Goal: Transaction & Acquisition: Book appointment/travel/reservation

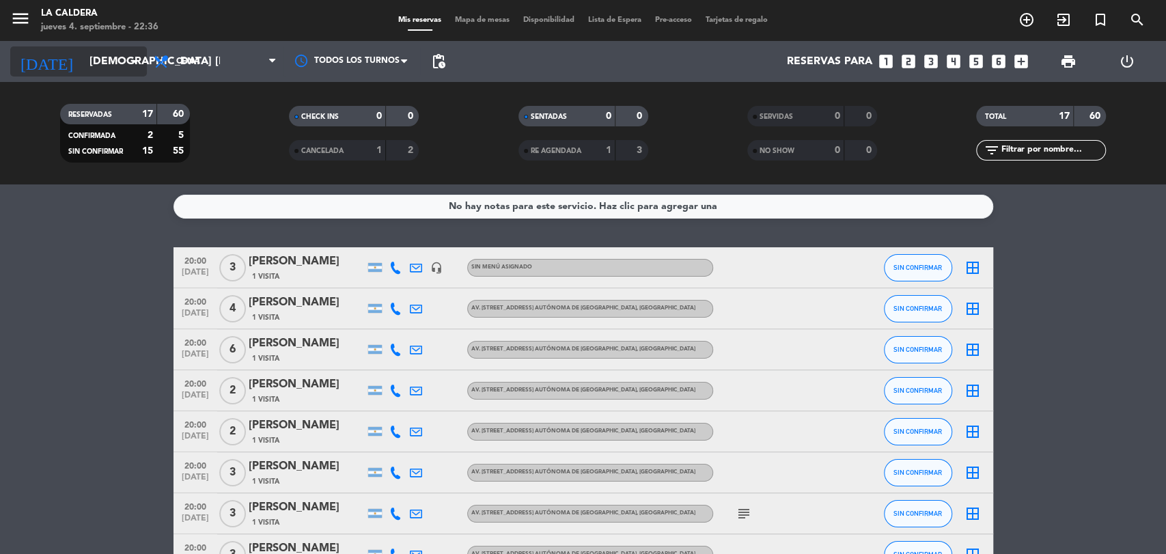
click at [105, 51] on input "[DEMOGRAPHIC_DATA] [DATE]" at bounding box center [155, 62] width 144 height 27
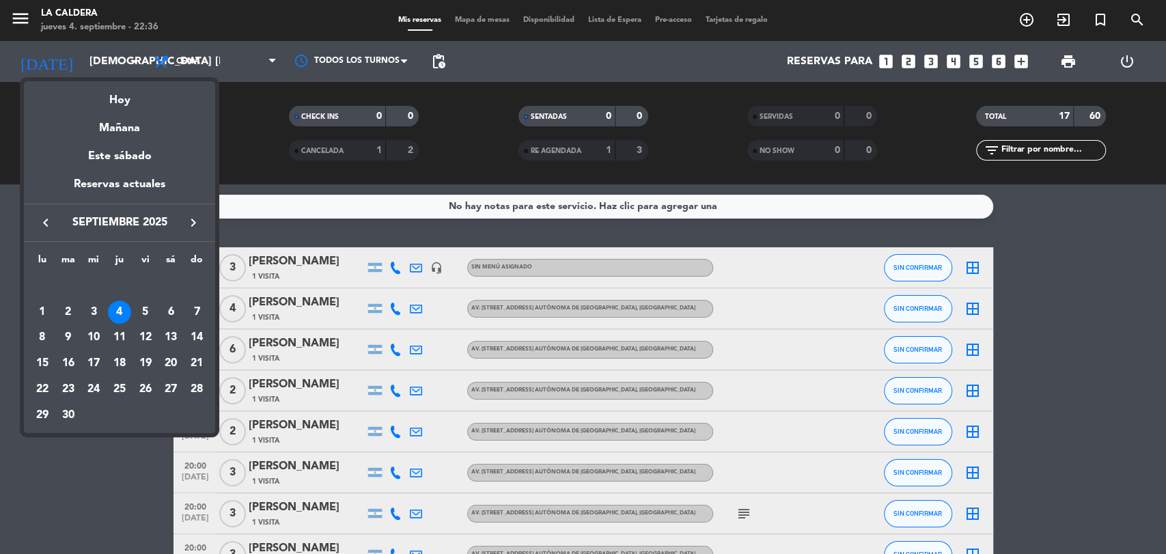
click at [68, 335] on div "9" at bounding box center [68, 338] width 23 height 23
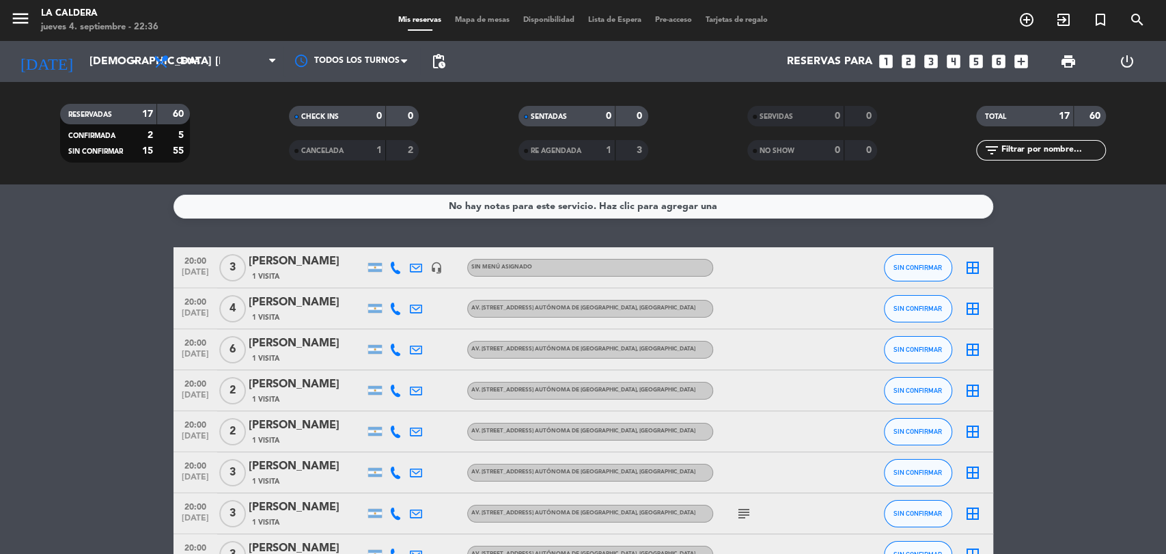
type input "[DATE] sep."
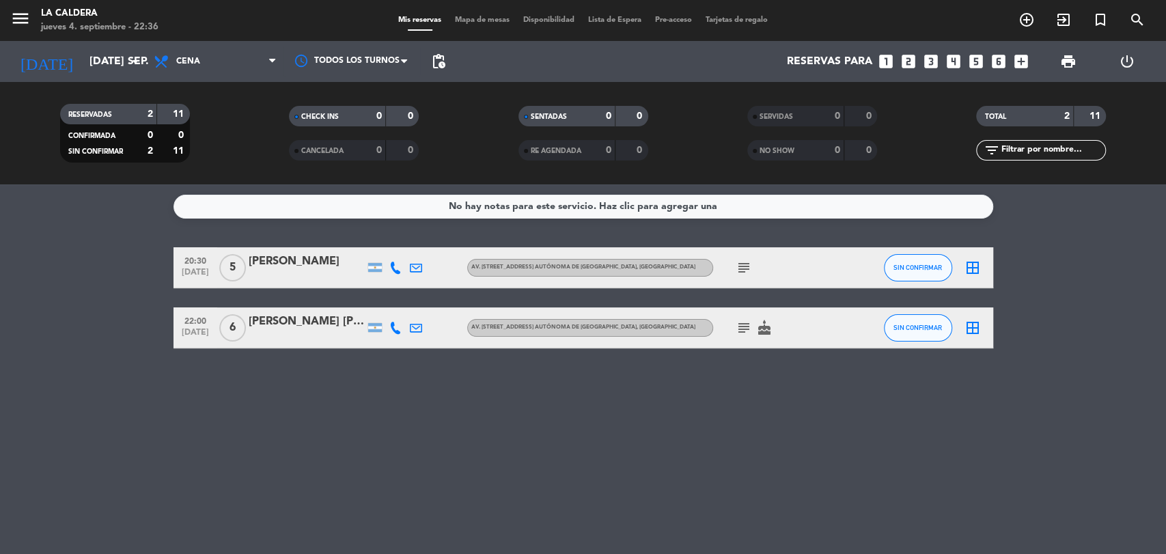
click at [1002, 60] on icon "looks_6" at bounding box center [999, 62] width 18 height 18
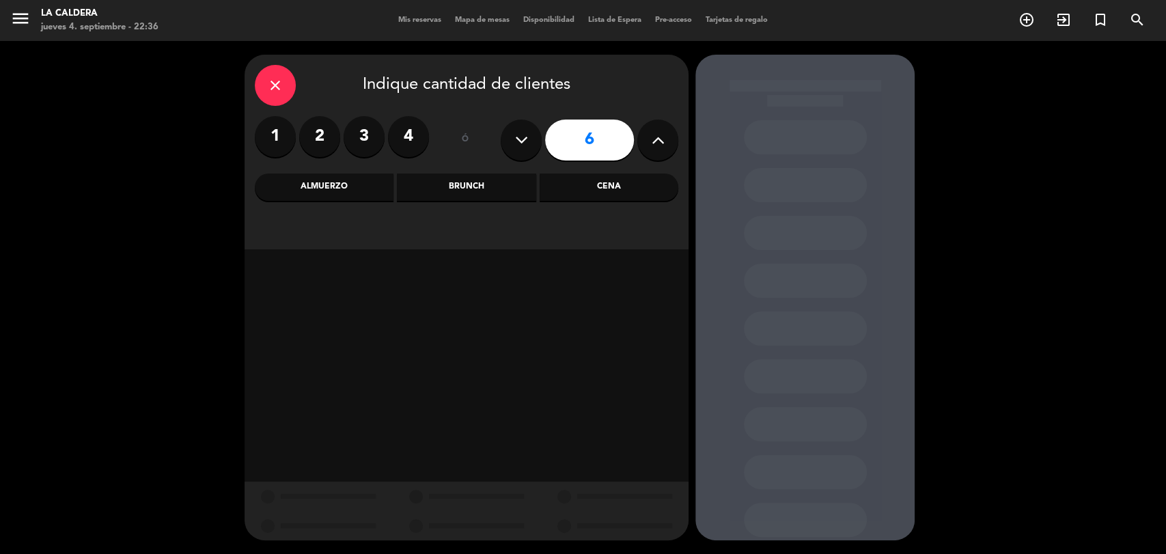
click at [646, 185] on div "Cena" at bounding box center [609, 187] width 139 height 27
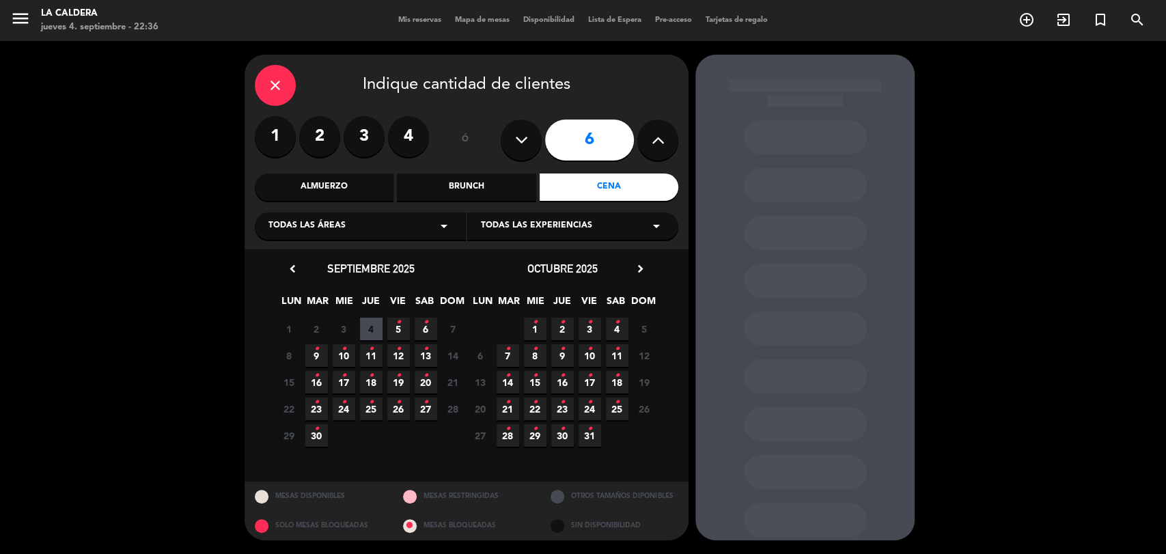
click at [319, 357] on span "9 •" at bounding box center [316, 355] width 23 height 23
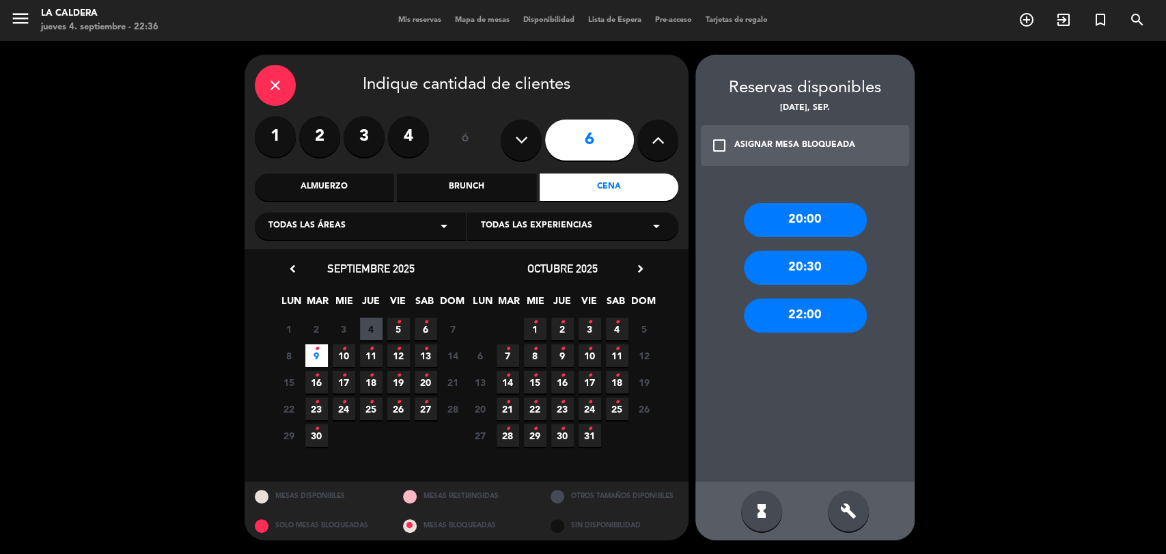
click at [792, 229] on div "20:00" at bounding box center [805, 220] width 123 height 34
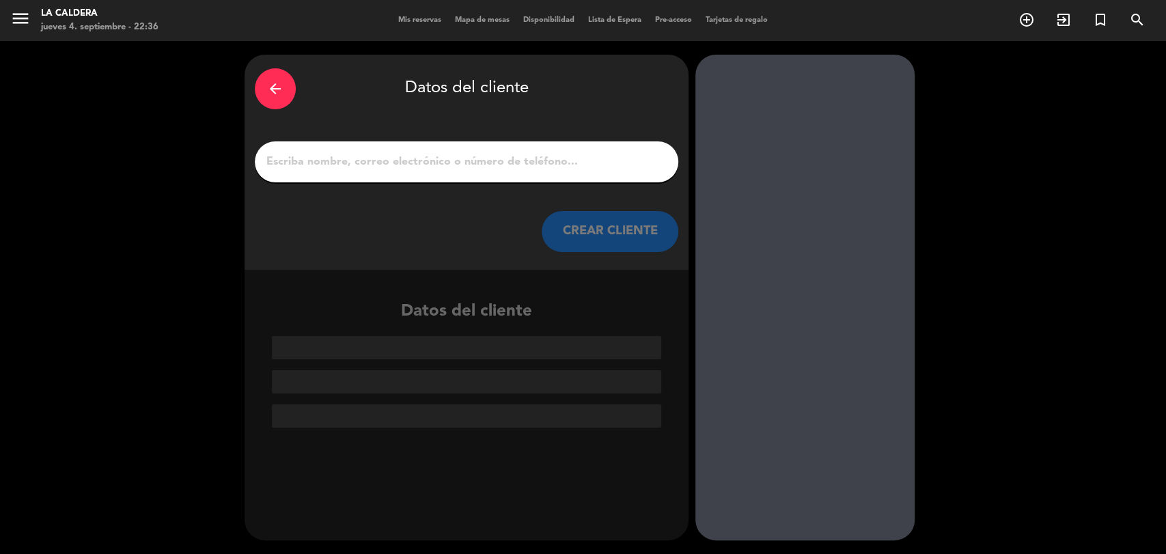
click at [469, 177] on div at bounding box center [467, 161] width 424 height 41
click at [471, 172] on div at bounding box center [467, 161] width 424 height 41
click at [454, 162] on input "1" at bounding box center [466, 161] width 403 height 19
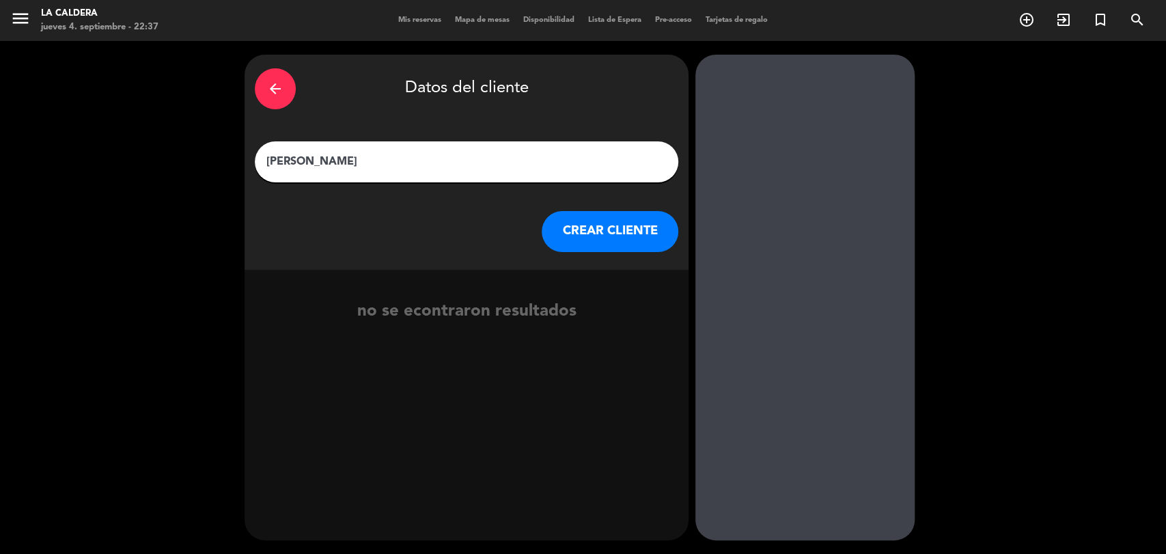
type input "[PERSON_NAME]"
click at [625, 226] on button "CREAR CLIENTE" at bounding box center [610, 231] width 137 height 41
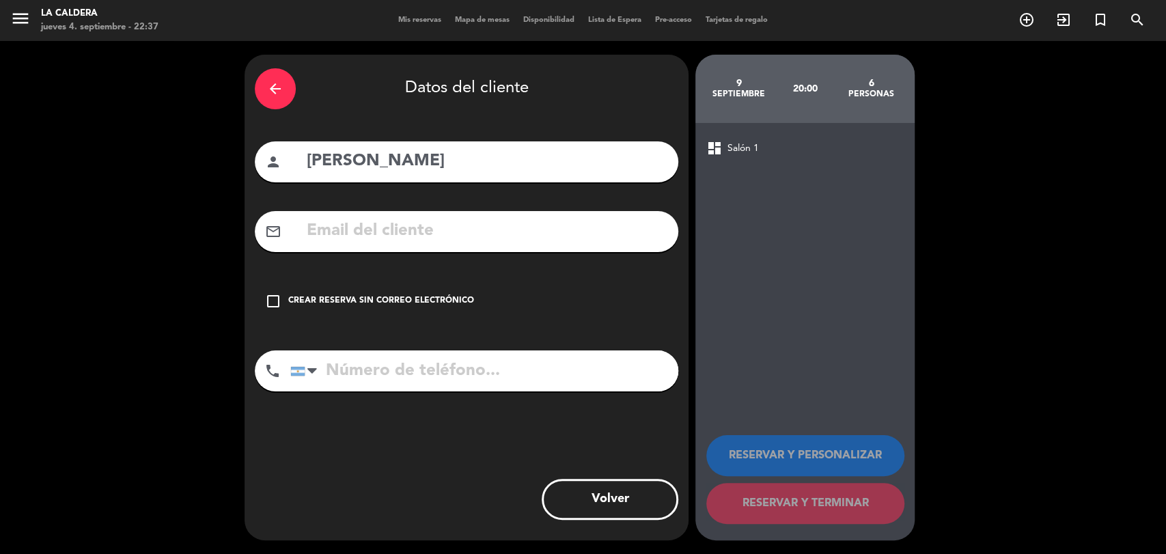
click at [369, 225] on input "text" at bounding box center [486, 231] width 363 height 28
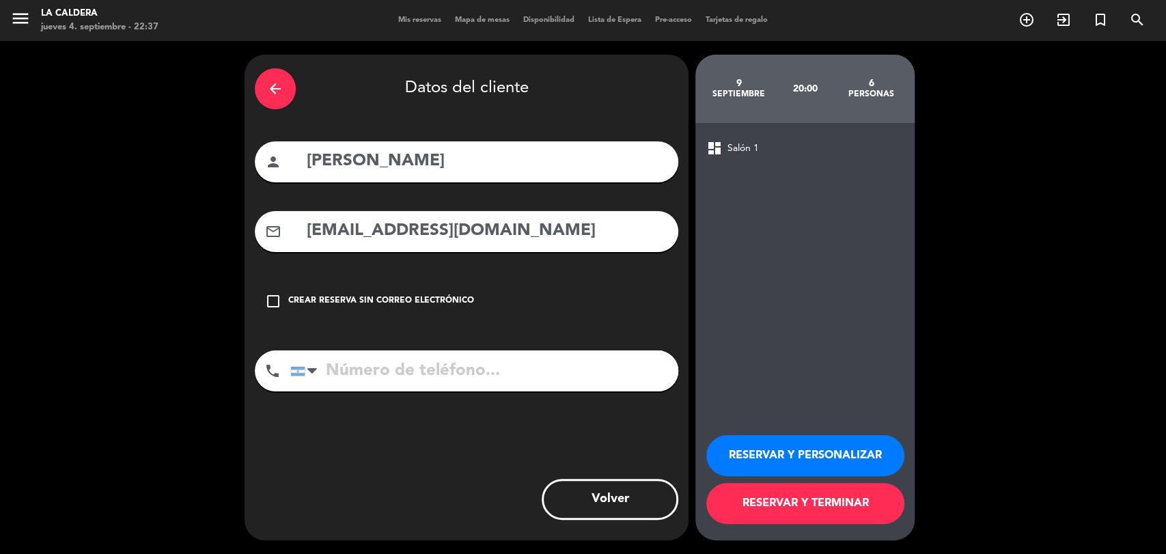
type input "[EMAIL_ADDRESS][DOMAIN_NAME]"
click at [545, 381] on input "tel" at bounding box center [484, 370] width 388 height 41
type input "1134141117"
click at [780, 453] on button "RESERVAR Y PERSONALIZAR" at bounding box center [805, 455] width 198 height 41
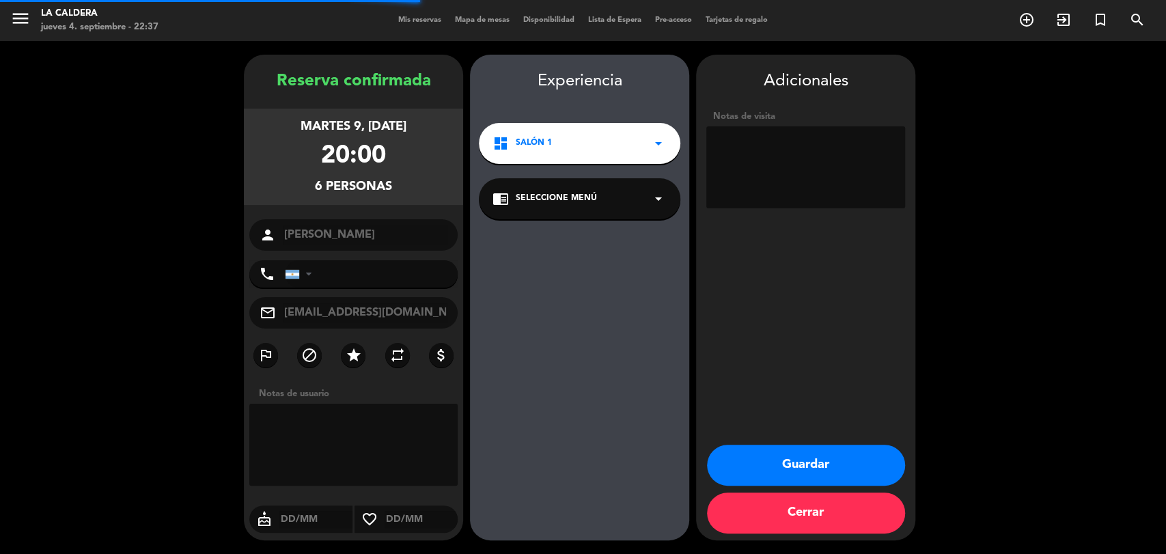
type input "[PHONE_NUMBER]"
click at [847, 465] on button "Guardar" at bounding box center [806, 465] width 198 height 41
